Goal: Navigation & Orientation: Find specific page/section

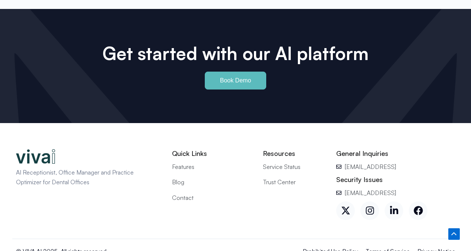
scroll to position [3378, 0]
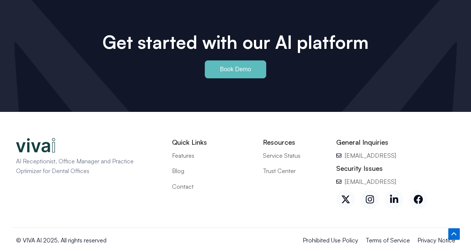
click at [186, 181] on span "Contact" at bounding box center [183, 186] width 22 height 10
click at [375, 235] on span "Terms of Service" at bounding box center [388, 240] width 44 height 10
click at [433, 235] on span "Privacy Notice" at bounding box center [437, 240] width 38 height 10
click at [370, 195] on icon at bounding box center [370, 199] width 9 height 9
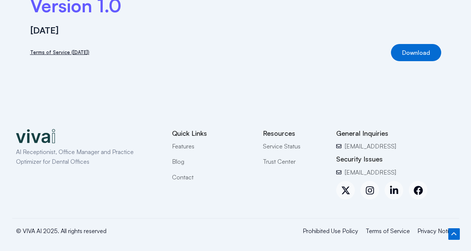
scroll to position [114, 0]
